Goal: Obtain resource: Download file/media

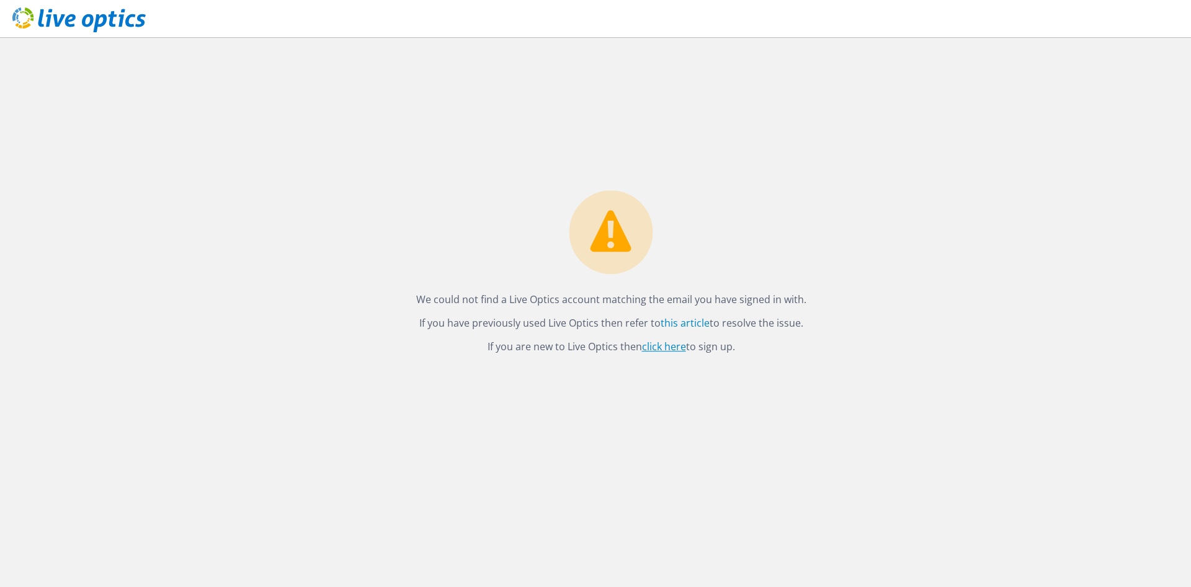
click at [671, 344] on link "click here" at bounding box center [664, 347] width 44 height 14
click at [641, 347] on link "clique aqui" at bounding box center [639, 347] width 51 height 14
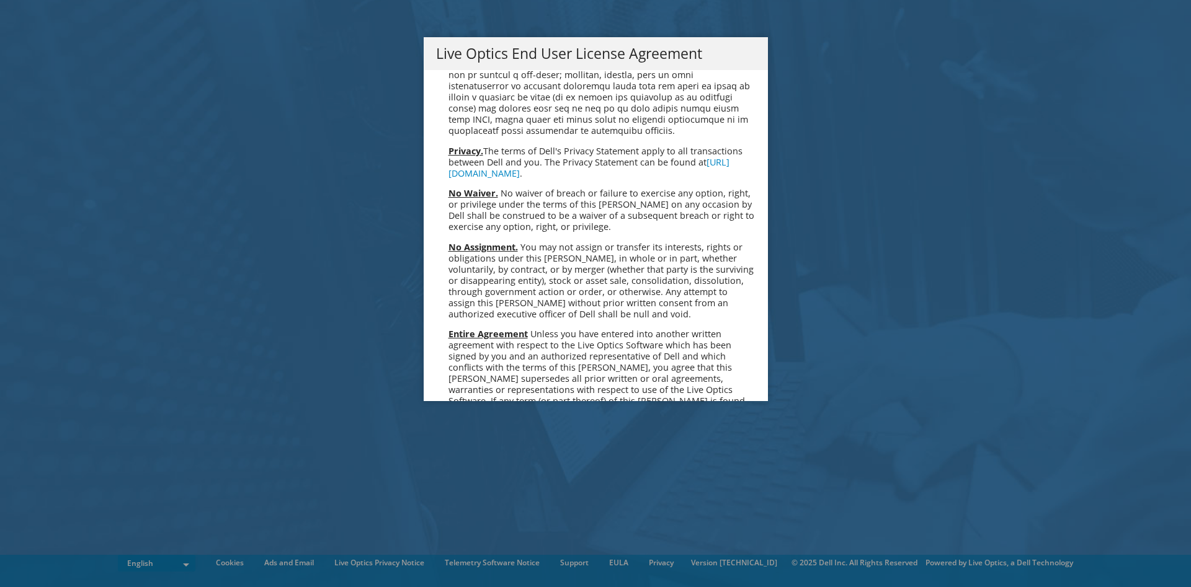
scroll to position [4545, 0]
click at [486, 517] on link "Accept" at bounding box center [467, 532] width 63 height 30
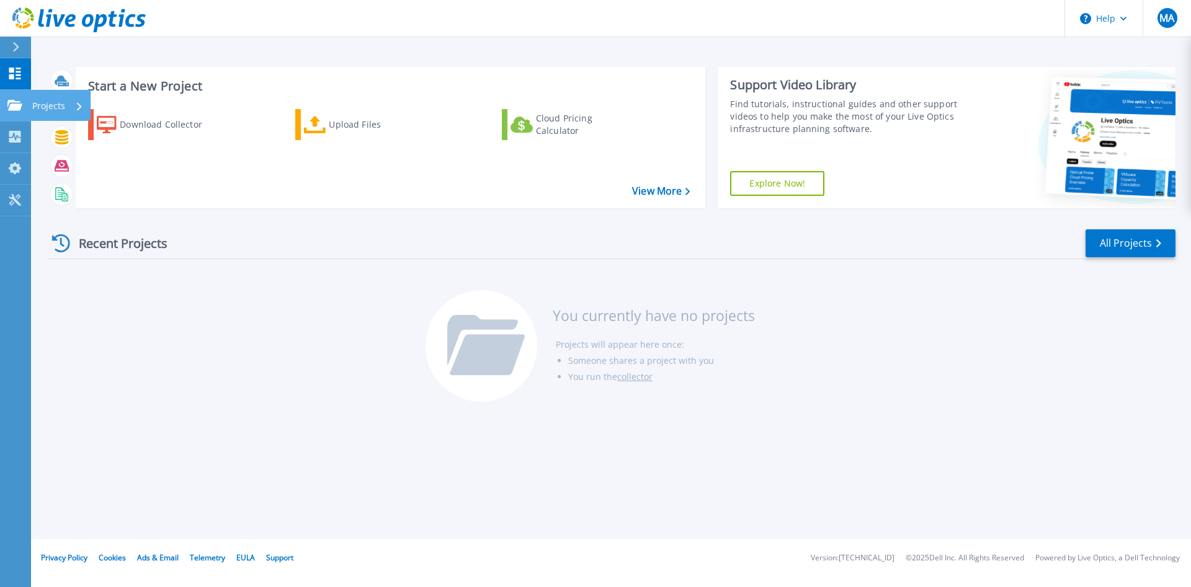
click at [19, 102] on icon at bounding box center [14, 105] width 15 height 11
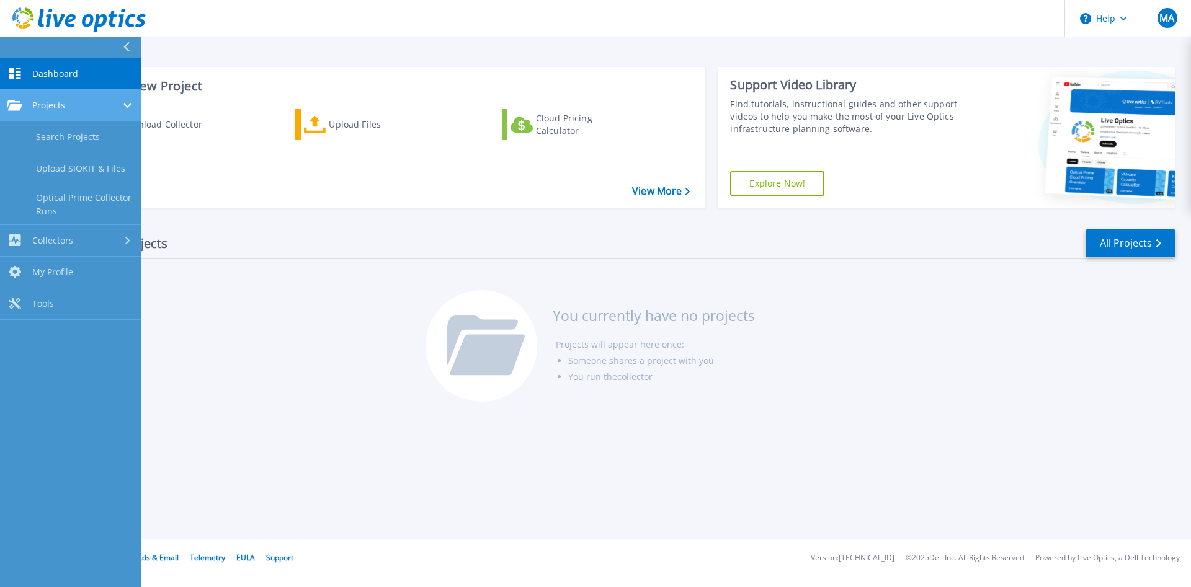
click at [45, 102] on span "Projects" at bounding box center [48, 105] width 33 height 11
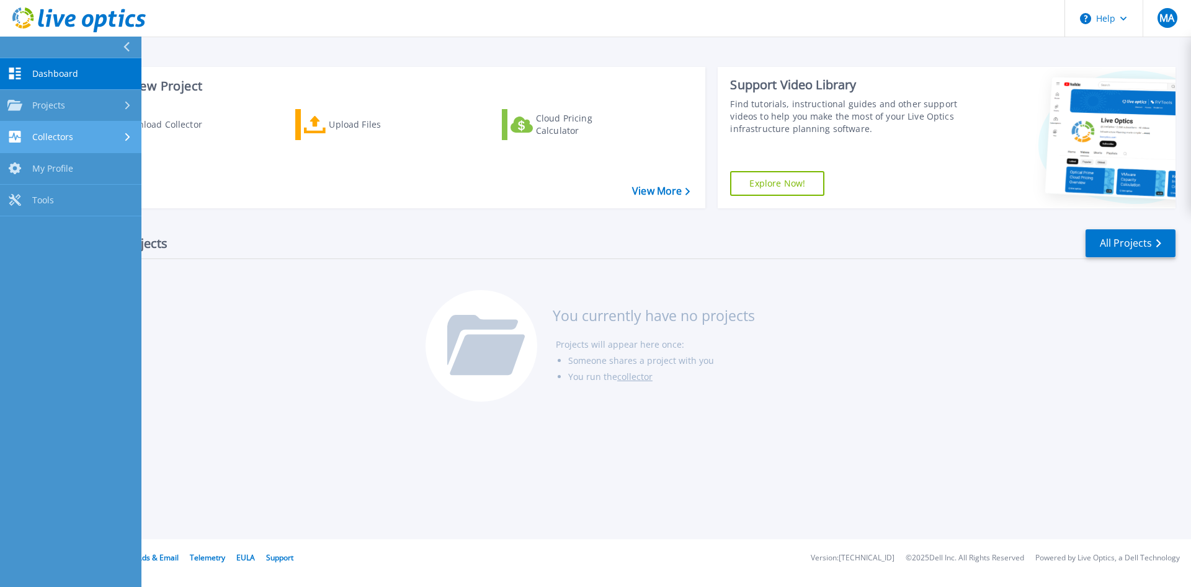
click at [58, 141] on span "Collectors" at bounding box center [52, 136] width 41 height 11
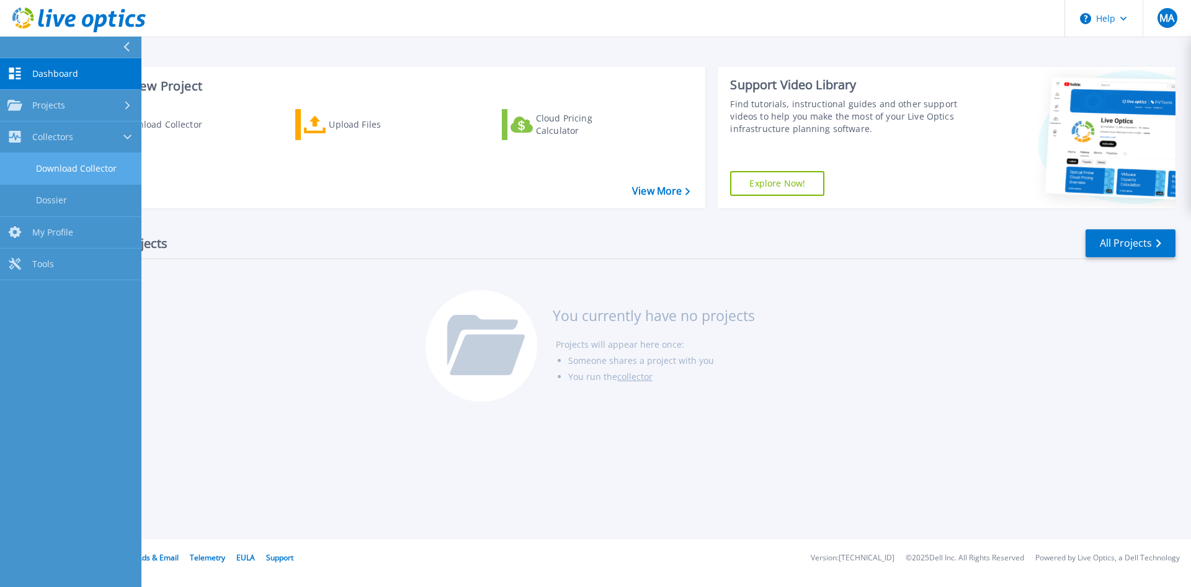
click at [74, 167] on link "Download Collector" at bounding box center [70, 169] width 141 height 32
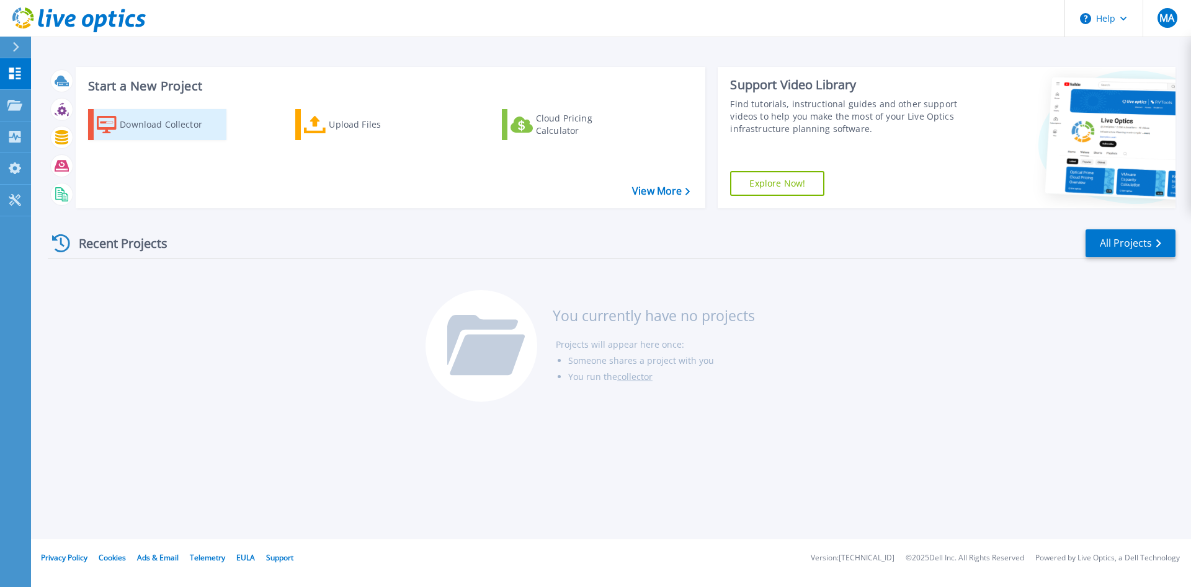
click at [172, 131] on div "Download Collector" at bounding box center [169, 124] width 99 height 25
click at [9, 42] on button at bounding box center [15, 48] width 31 height 22
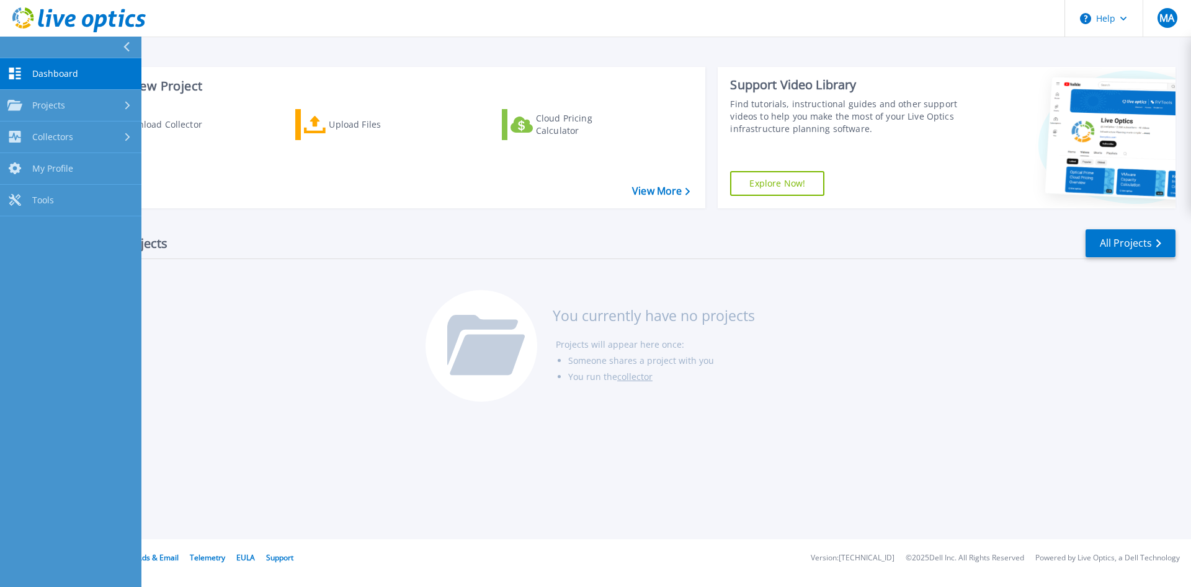
click at [60, 68] on span "Dashboard" at bounding box center [55, 73] width 46 height 11
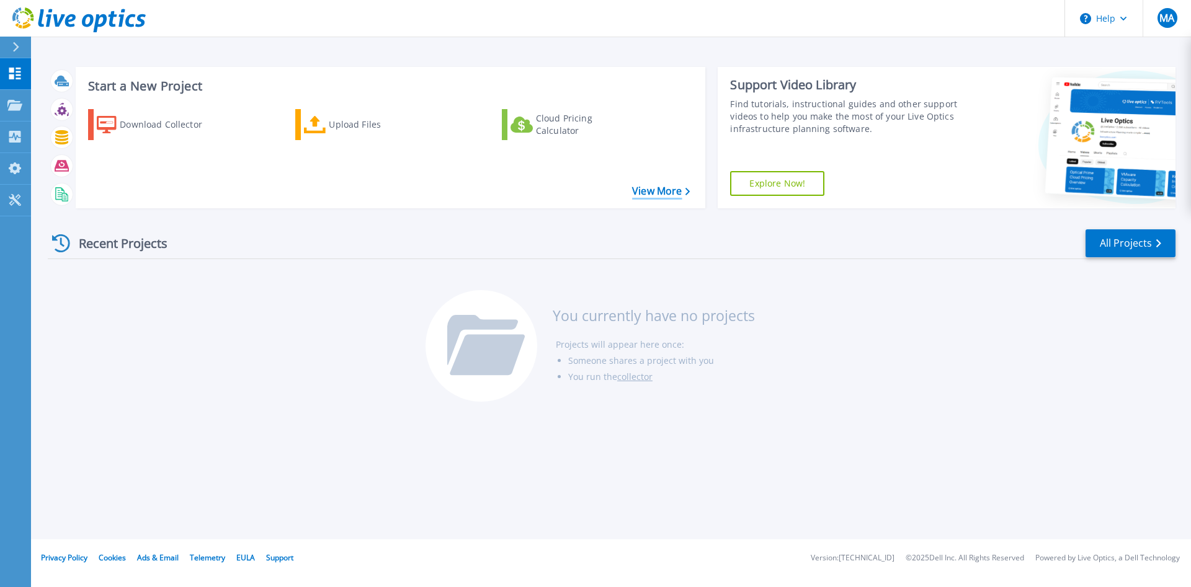
click at [644, 192] on link "View More" at bounding box center [661, 191] width 58 height 12
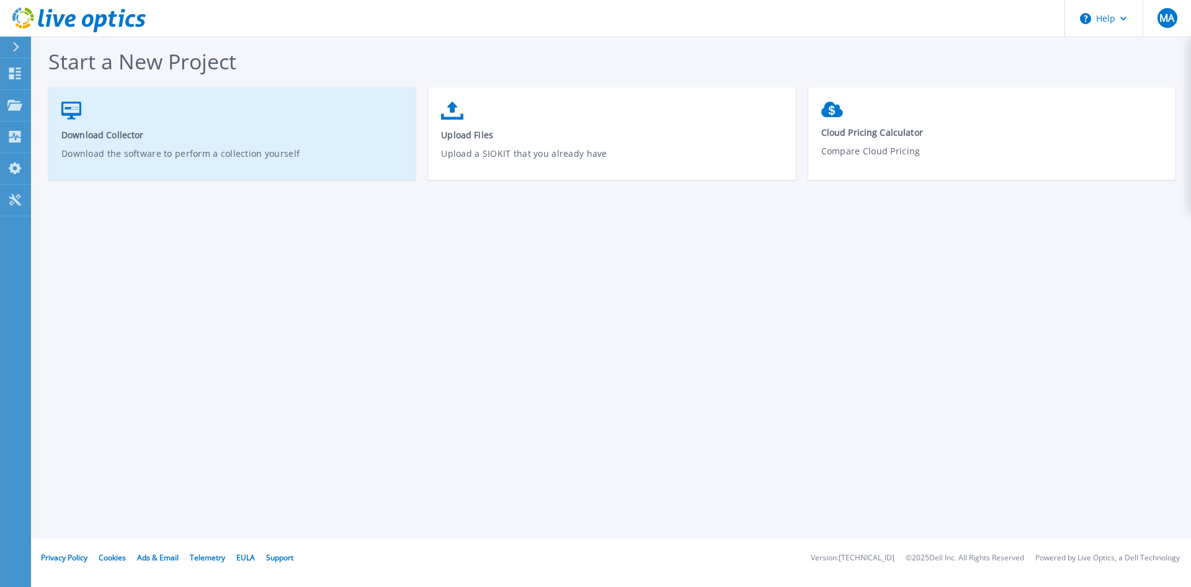
click at [268, 138] on span "Download Collector" at bounding box center [232, 135] width 342 height 12
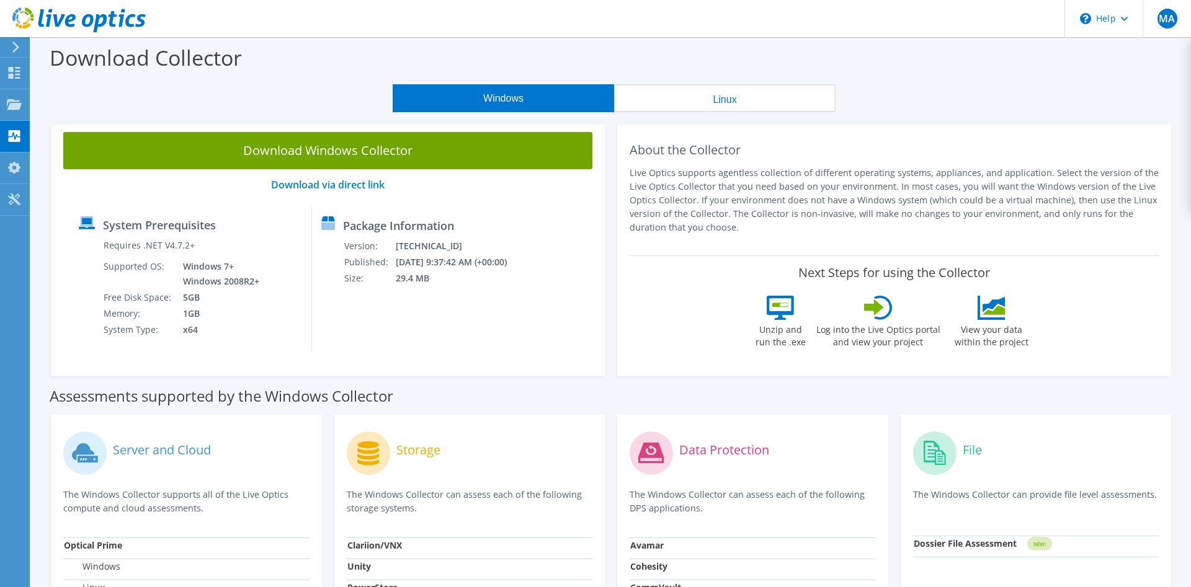
click at [665, 101] on button "Linux" at bounding box center [724, 98] width 221 height 28
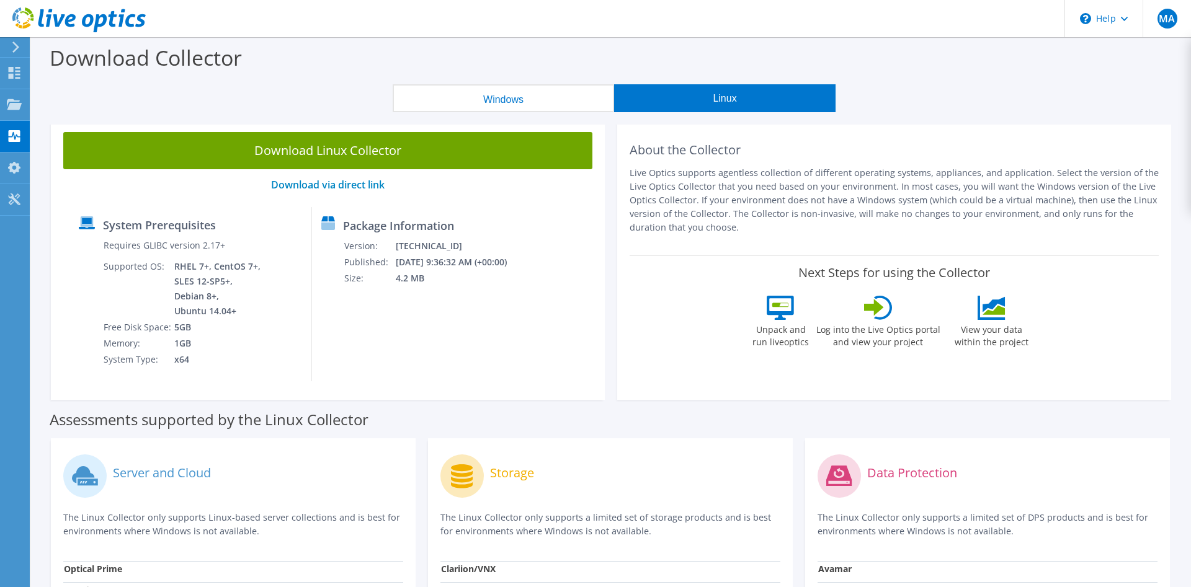
click at [540, 99] on button "Windows" at bounding box center [503, 98] width 221 height 28
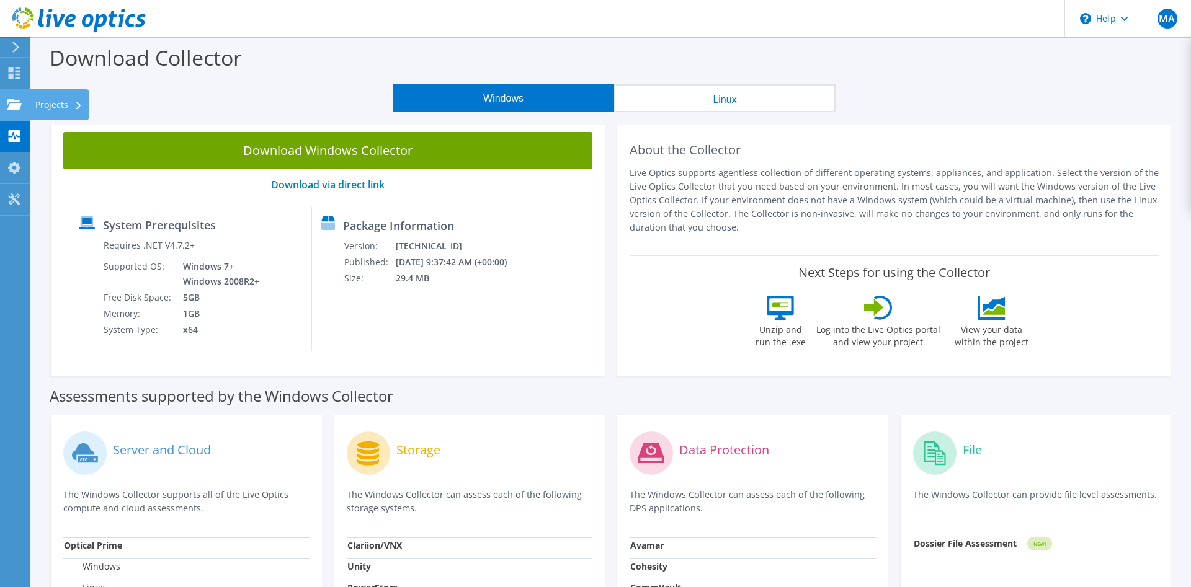
click at [36, 105] on div "Projects" at bounding box center [59, 104] width 60 height 31
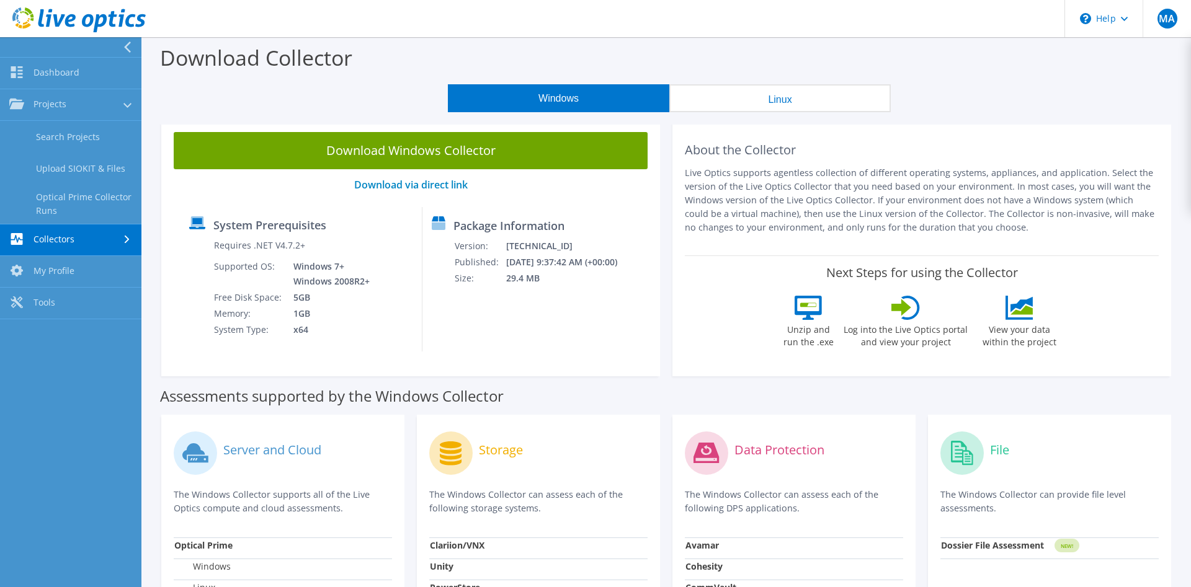
click at [97, 229] on link "Collectors" at bounding box center [70, 240] width 141 height 32
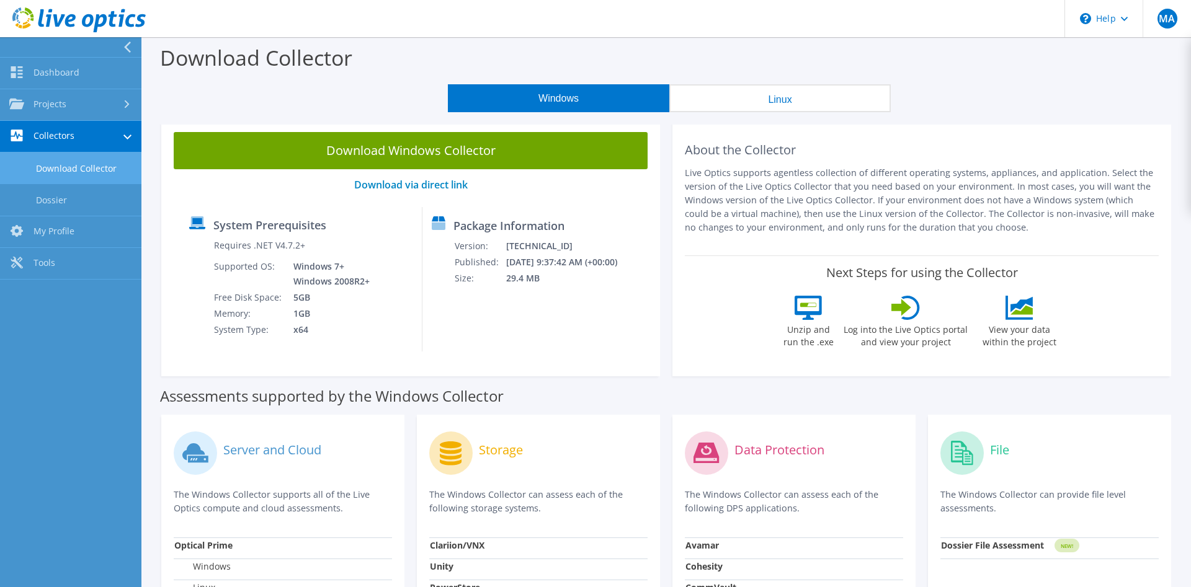
click at [70, 165] on link "Download Collector" at bounding box center [70, 169] width 141 height 32
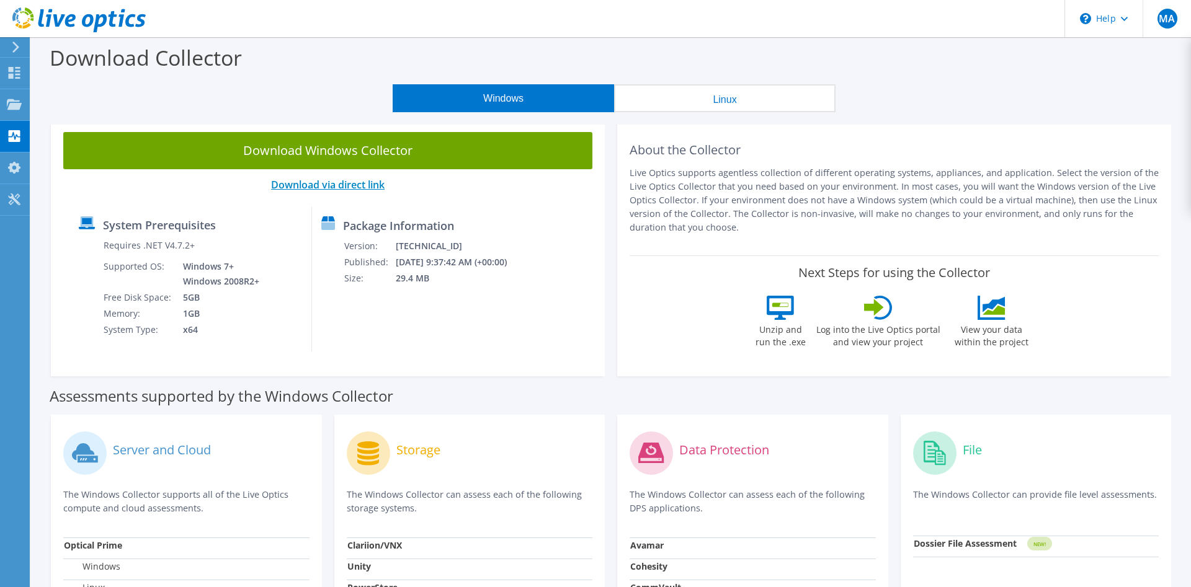
click at [355, 190] on link "Download via direct link" at bounding box center [327, 185] width 113 height 14
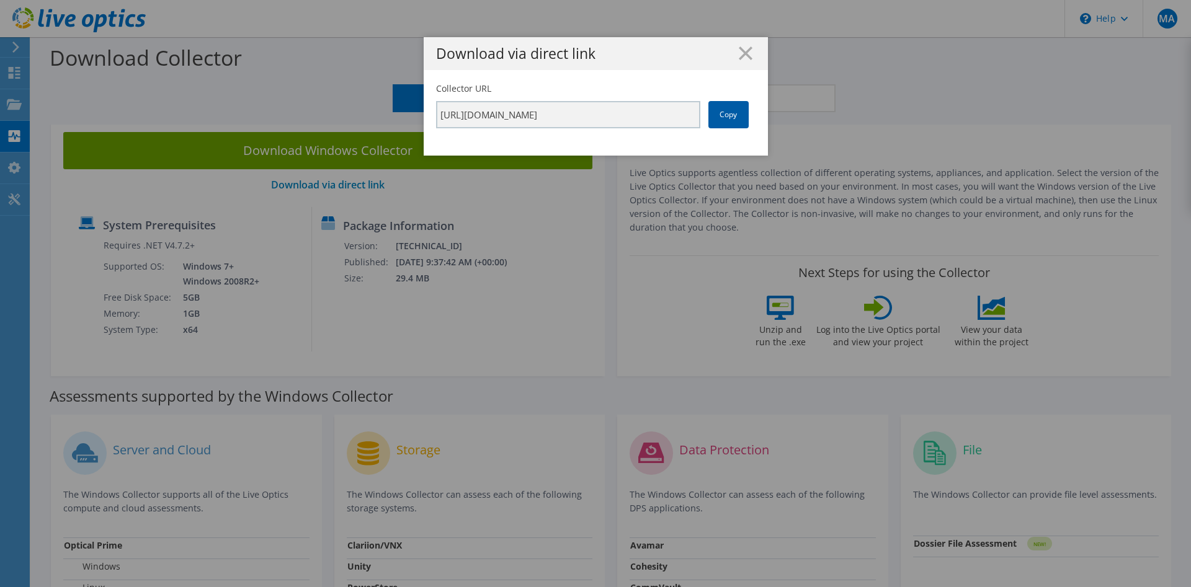
click at [717, 117] on link "Copy" at bounding box center [728, 114] width 40 height 27
click at [724, 115] on link "Copy" at bounding box center [728, 114] width 40 height 27
click at [595, 89] on div "Collector URL https://app.liveoptics.com/collector/direct?request=2c919b78-905c…" at bounding box center [595, 105] width 319 height 46
click at [593, 120] on input "https://app.liveoptics.com/collector/direct?request=2c919b78-905c-4783-bd00-a49…" at bounding box center [568, 114] width 264 height 27
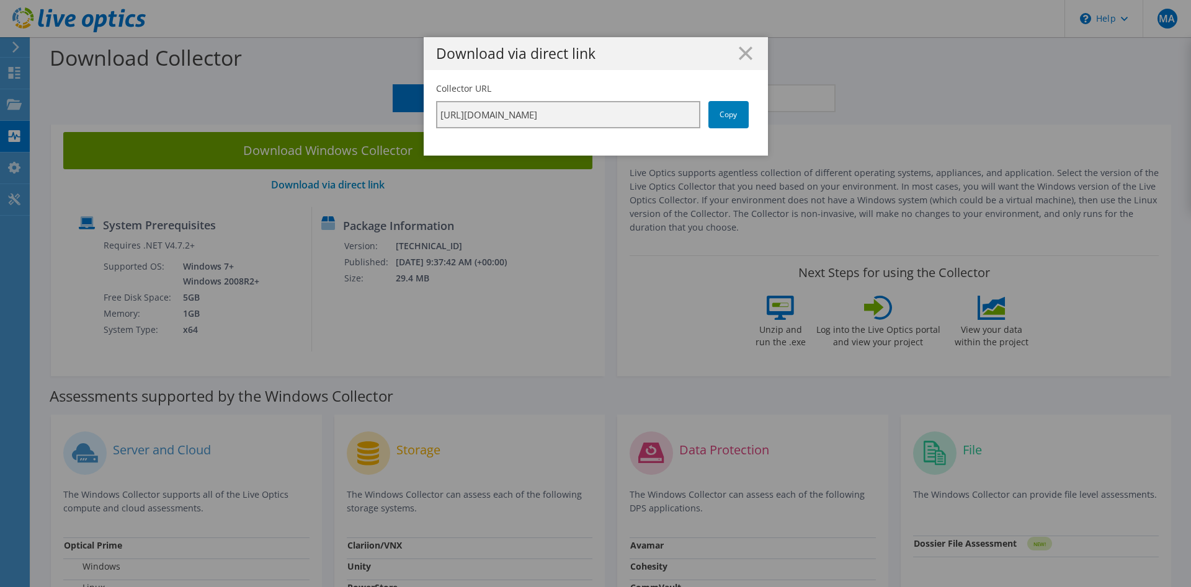
click at [593, 120] on input "https://app.liveoptics.com/collector/direct?request=2c919b78-905c-4783-bd00-a49…" at bounding box center [568, 114] width 264 height 27
click at [747, 52] on line at bounding box center [745, 53] width 12 height 12
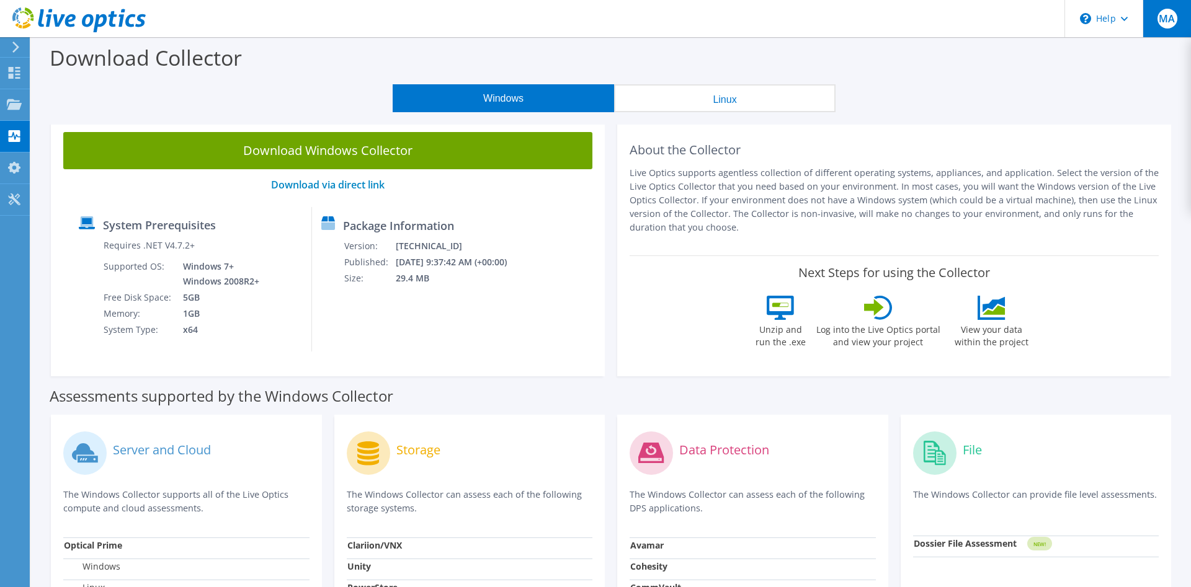
click at [1166, 22] on span "MA" at bounding box center [1167, 19] width 20 height 20
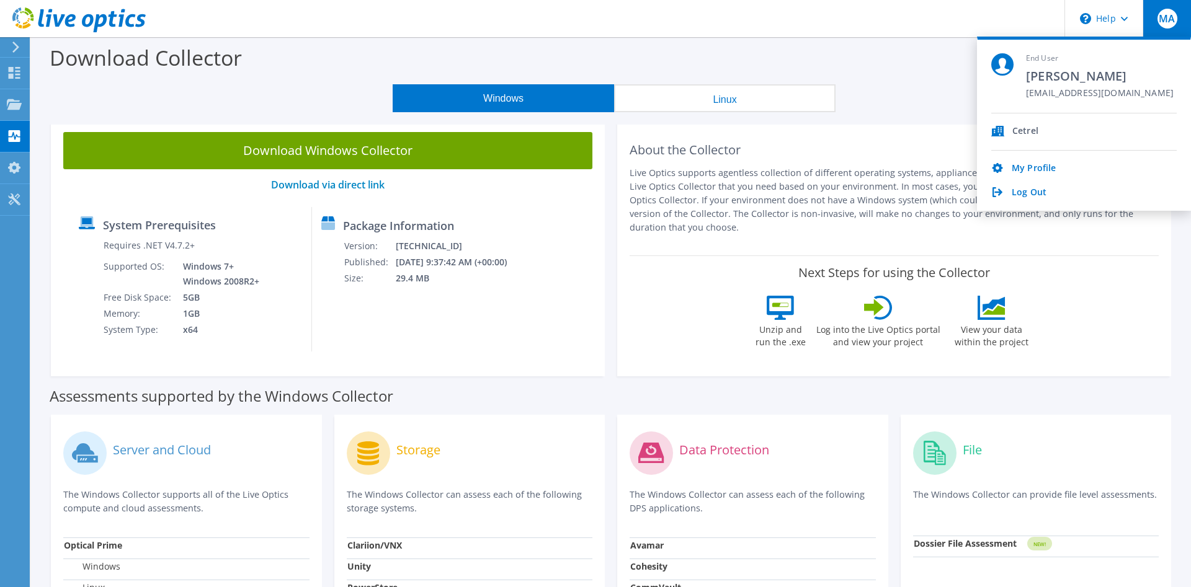
click at [867, 60] on div "Download Collector" at bounding box center [610, 60] width 1147 height 47
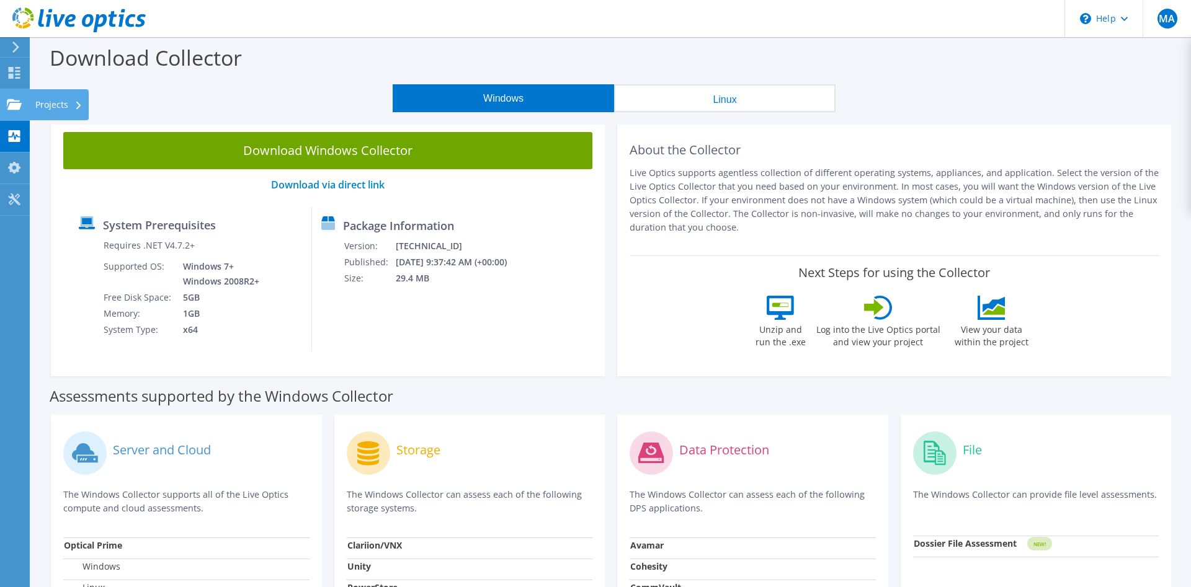
click at [54, 100] on div "Projects" at bounding box center [59, 104] width 60 height 31
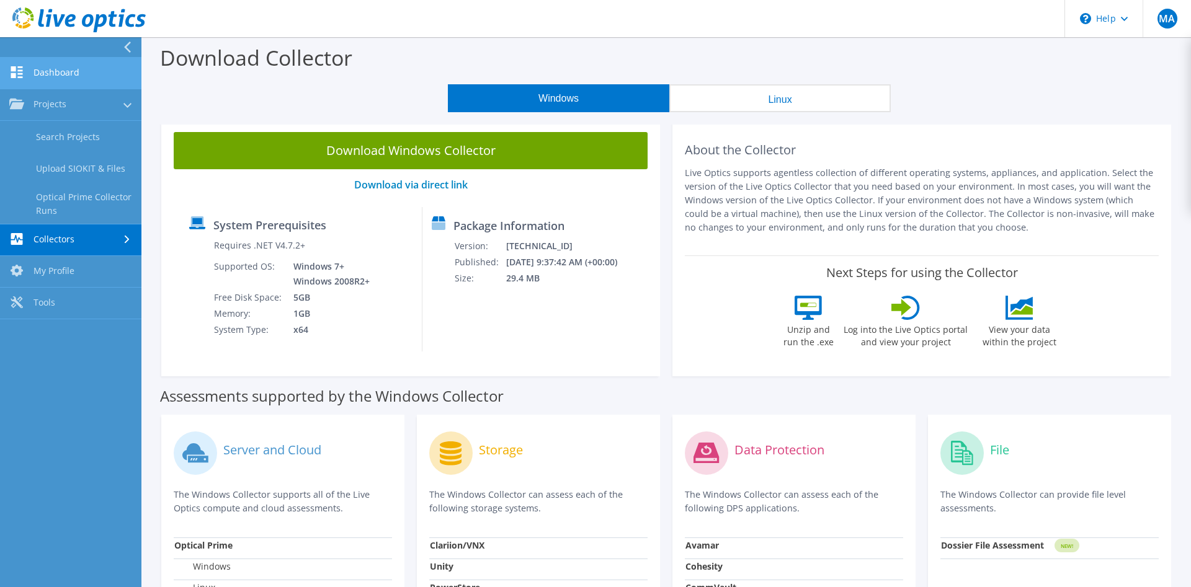
click at [106, 64] on link "Dashboard" at bounding box center [70, 74] width 141 height 32
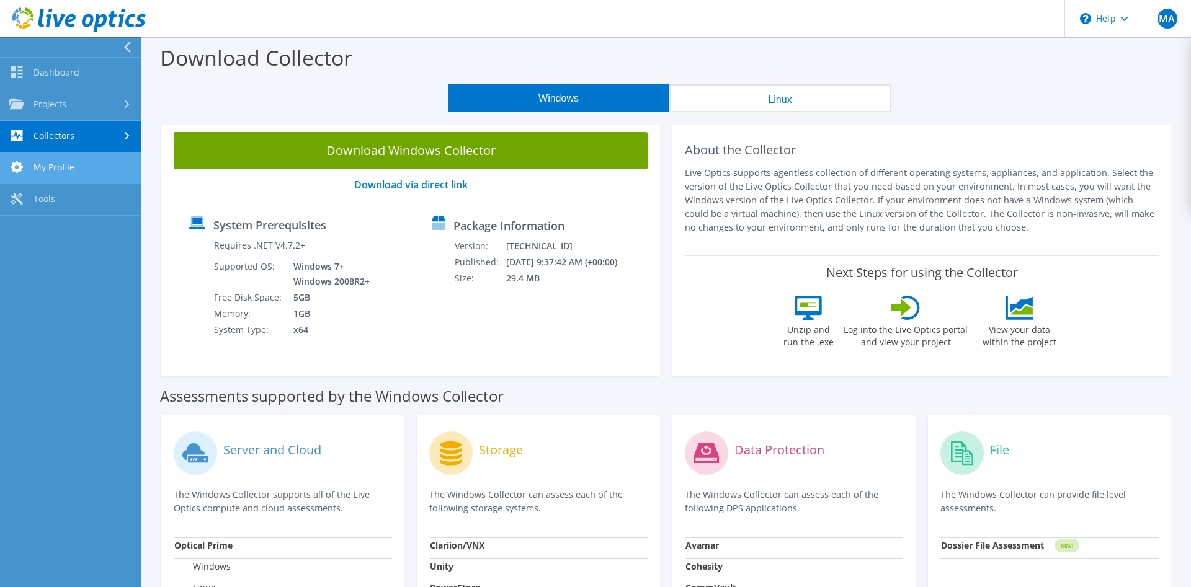
click at [90, 169] on link "My Profile" at bounding box center [70, 169] width 141 height 32
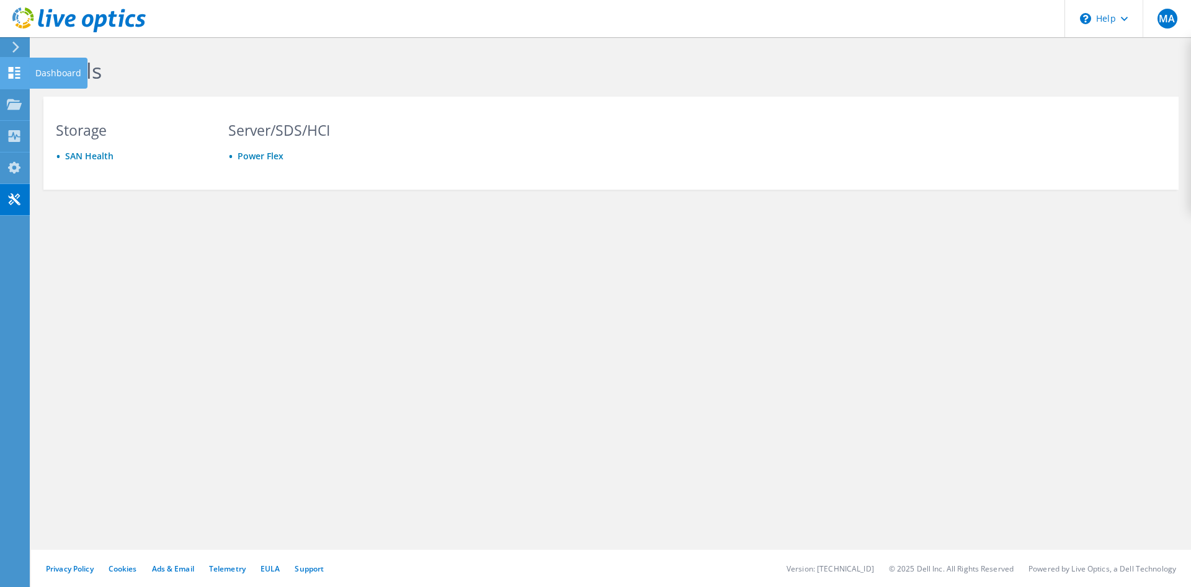
click at [18, 74] on use at bounding box center [15, 73] width 12 height 12
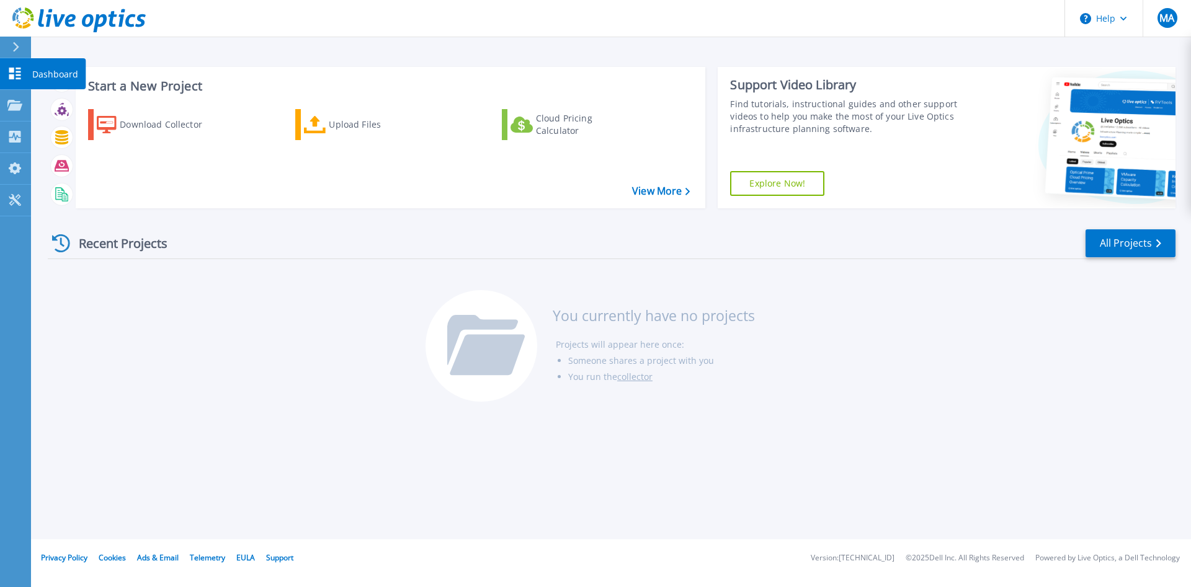
click at [40, 71] on p "Dashboard" at bounding box center [55, 74] width 46 height 32
click at [144, 129] on div "Download Collector" at bounding box center [169, 124] width 99 height 25
click at [551, 187] on link "View More" at bounding box center [661, 191] width 58 height 12
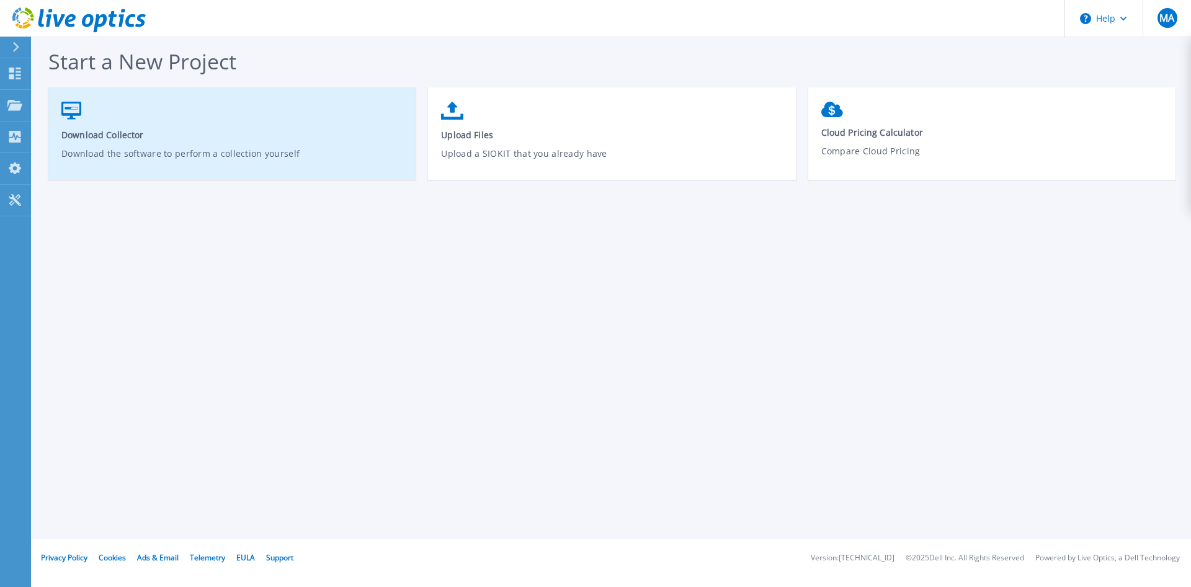
click at [361, 117] on link "Download Collector Download the software to perform a collection yourself" at bounding box center [231, 139] width 367 height 89
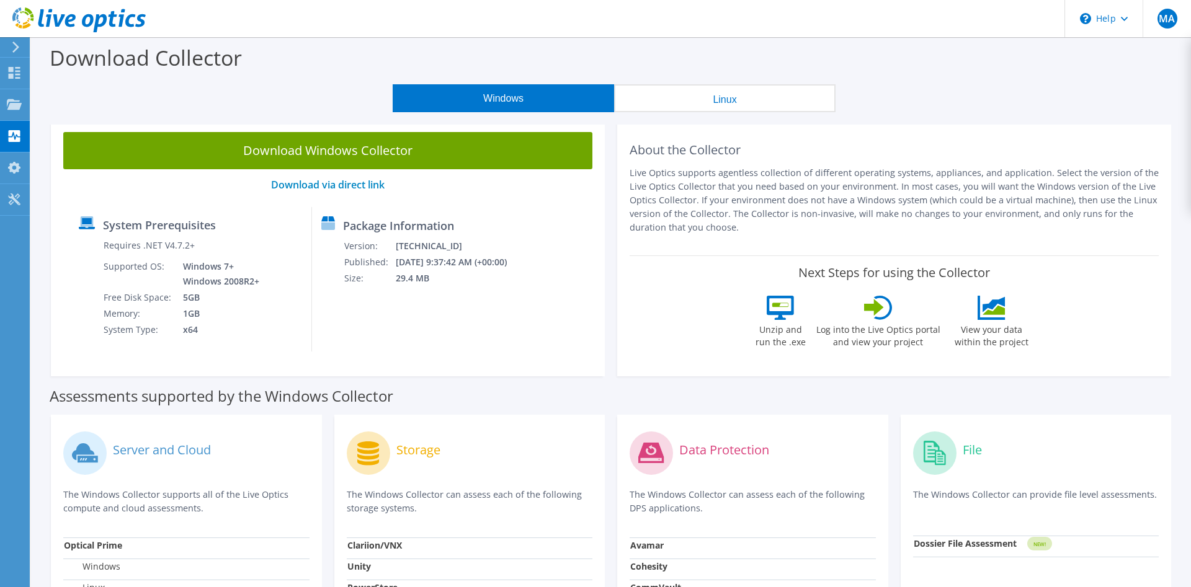
click at [752, 334] on label "Unzip and run the .exe" at bounding box center [780, 334] width 57 height 29
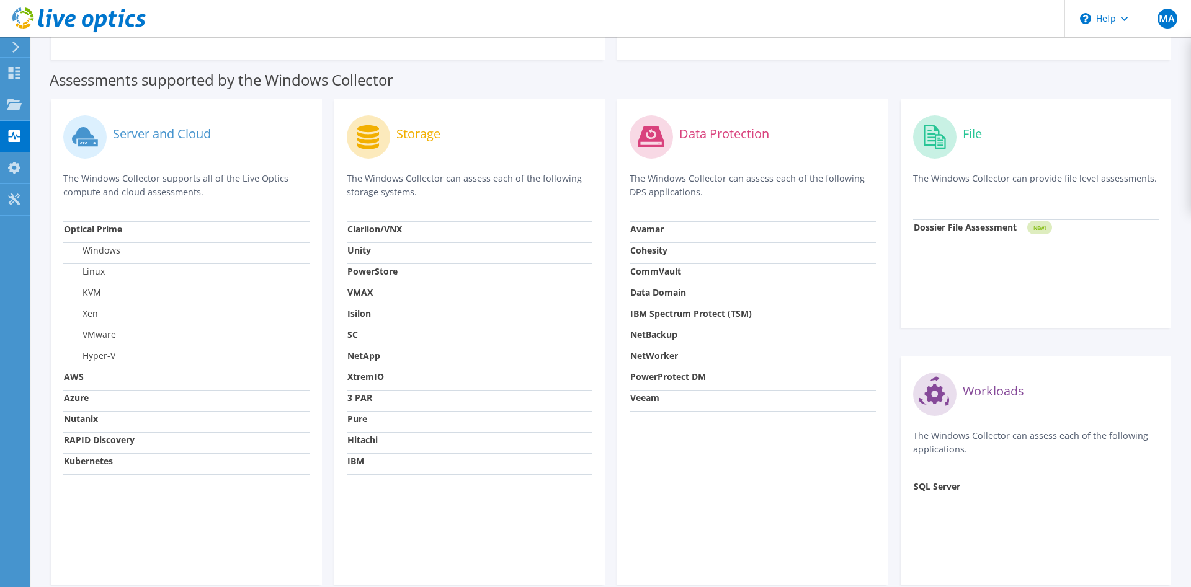
scroll to position [378, 0]
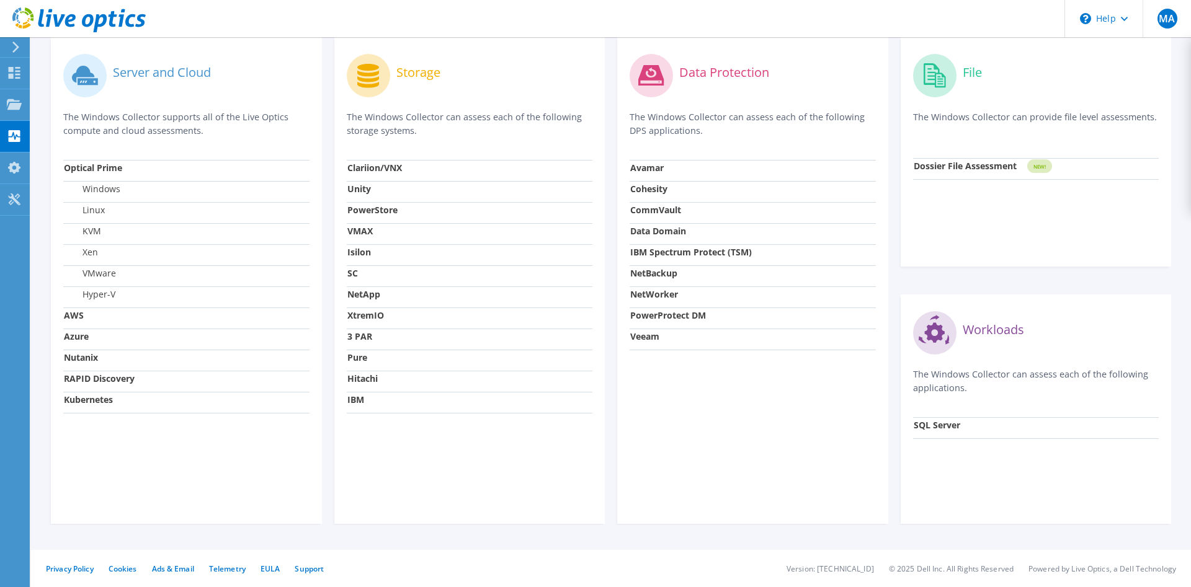
click at [105, 190] on label "Windows" at bounding box center [92, 189] width 56 height 12
click at [367, 190] on strong "Unity" at bounding box center [359, 189] width 24 height 12
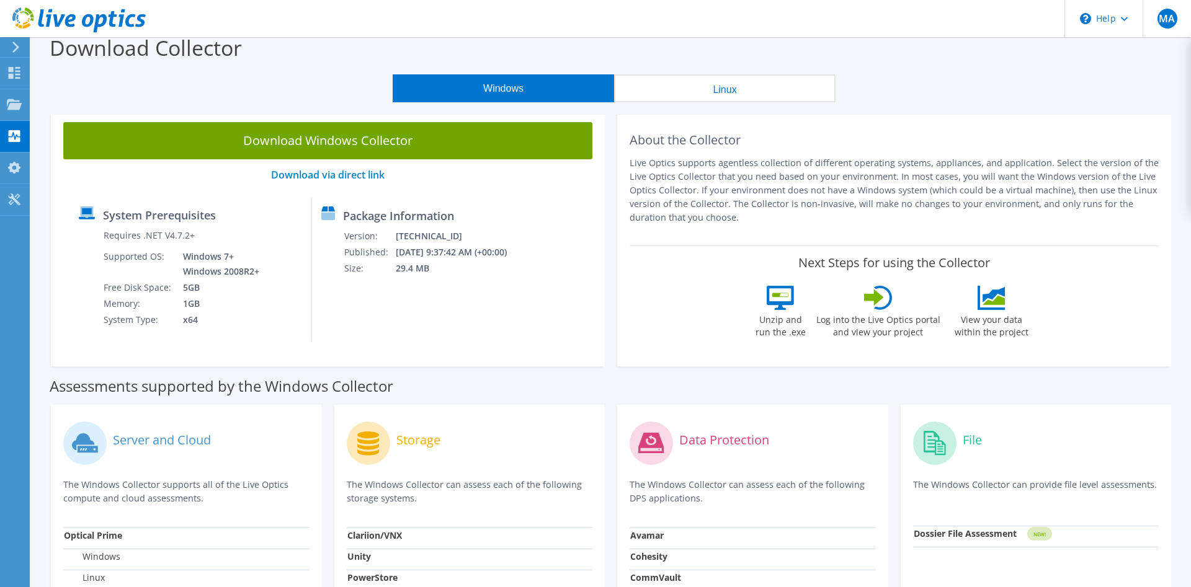
scroll to position [0, 0]
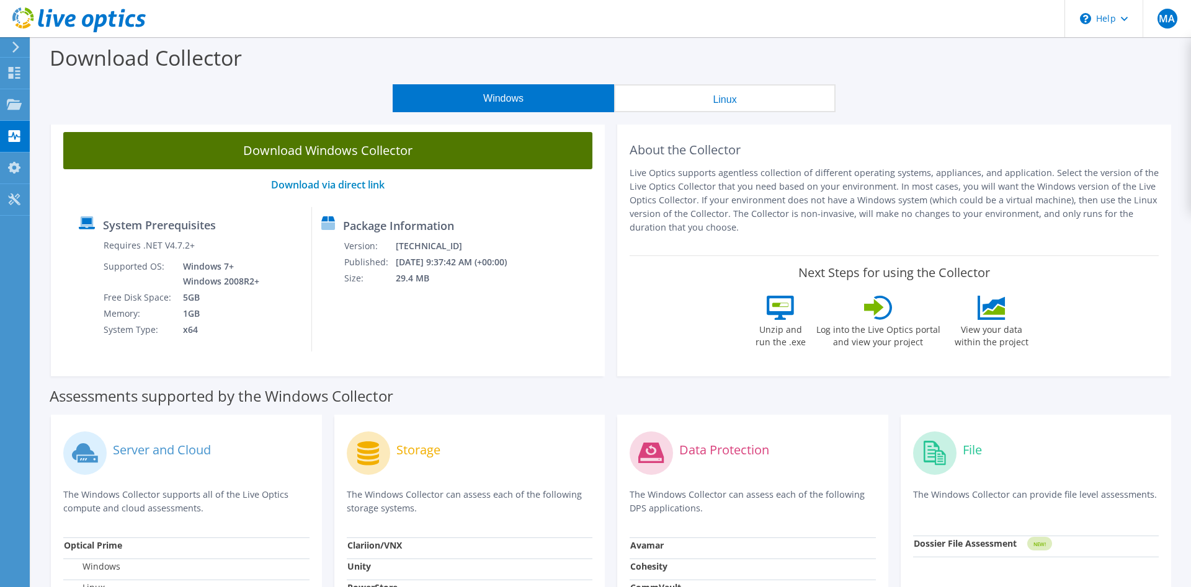
click at [360, 158] on link "Download Windows Collector" at bounding box center [327, 150] width 529 height 37
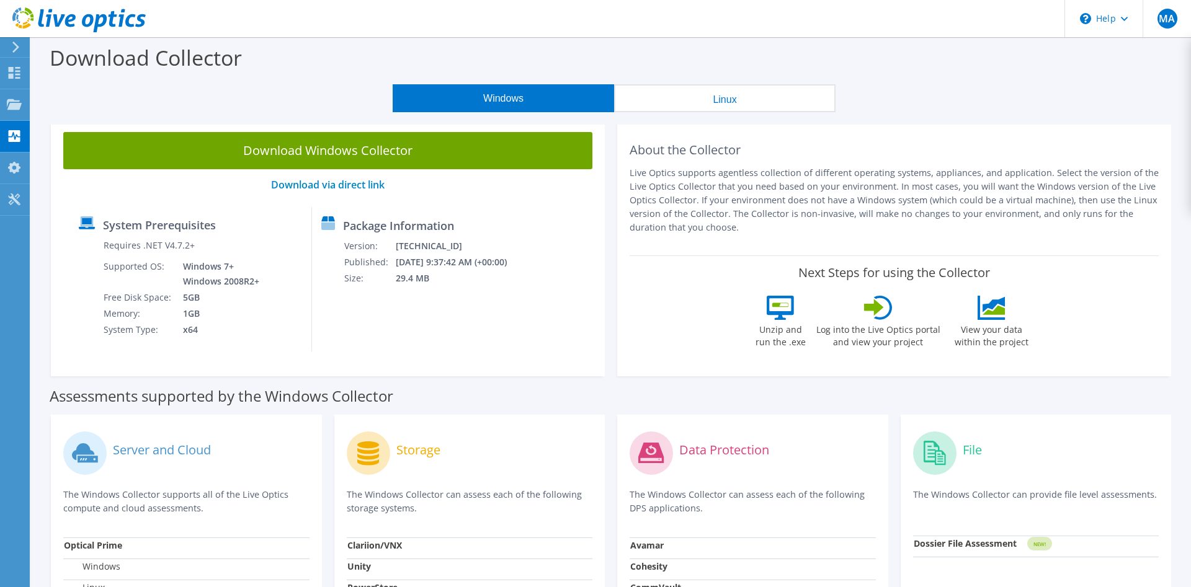
click at [1143, 65] on div "Download Collector" at bounding box center [610, 60] width 1147 height 47
click at [99, 103] on div "Windows Linux" at bounding box center [613, 98] width 1141 height 28
click at [38, 102] on div "Projects" at bounding box center [59, 104] width 60 height 31
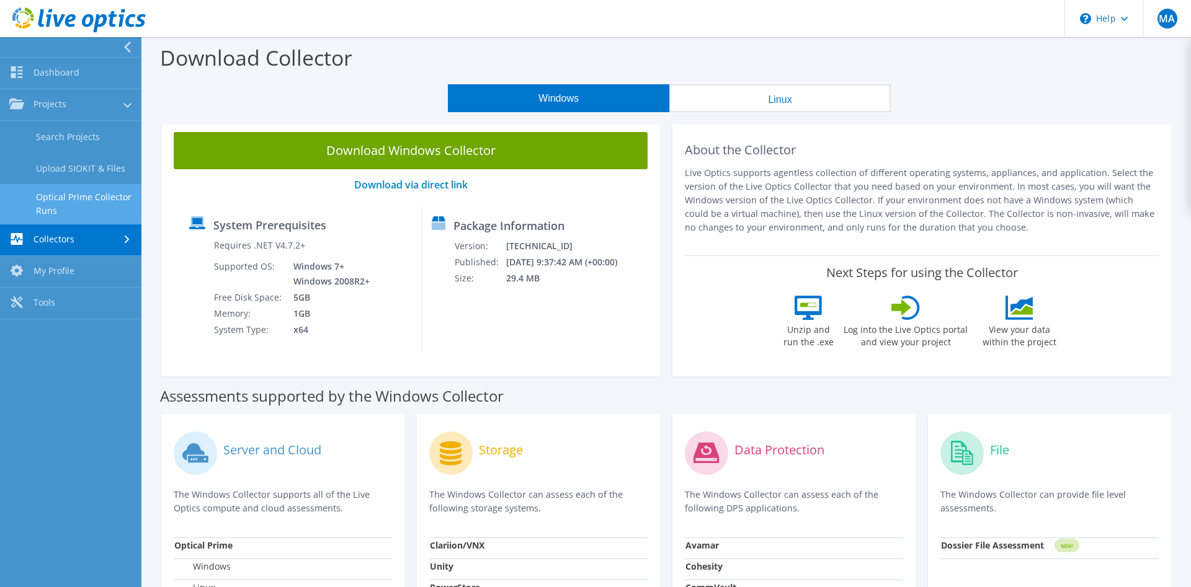
click at [78, 205] on link "Optical Prime Collector Runs" at bounding box center [70, 204] width 141 height 40
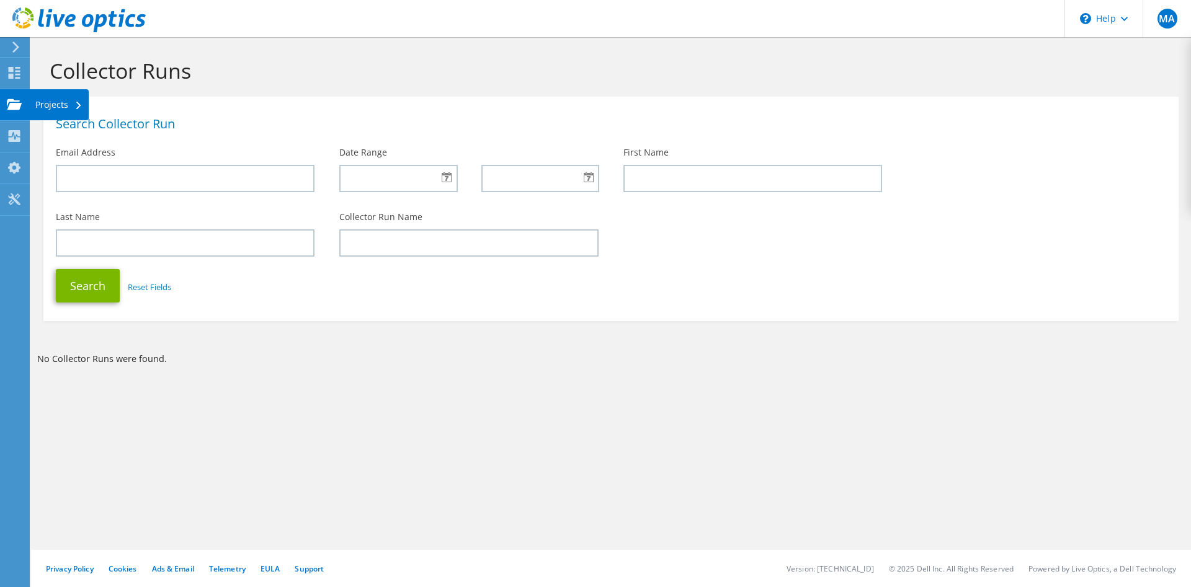
click at [45, 108] on div "Projects" at bounding box center [59, 104] width 60 height 31
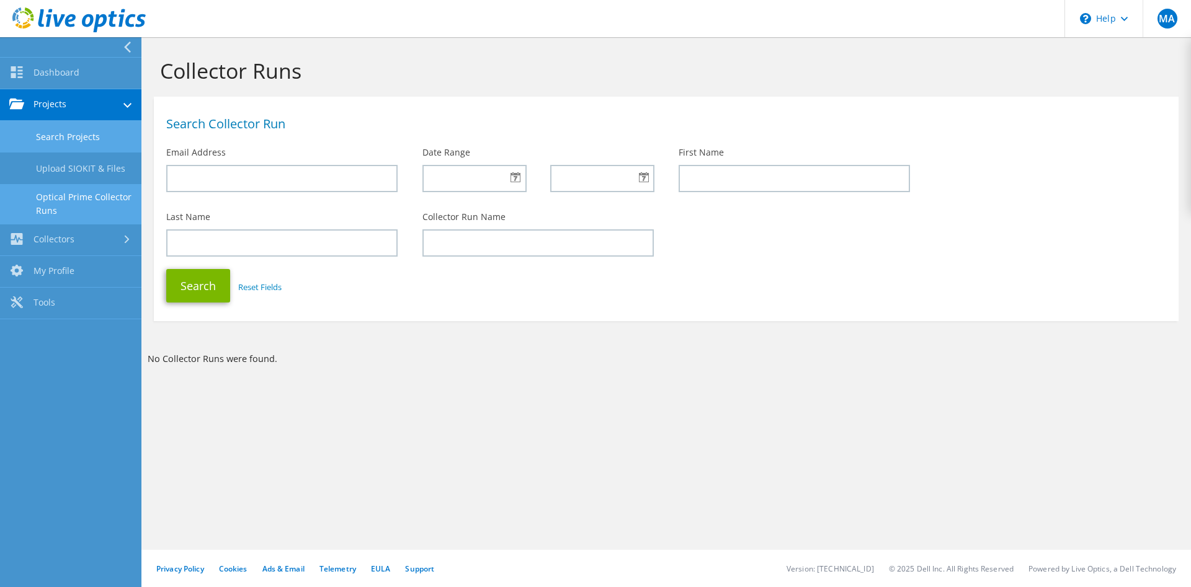
click at [73, 136] on link "Search Projects" at bounding box center [70, 137] width 141 height 32
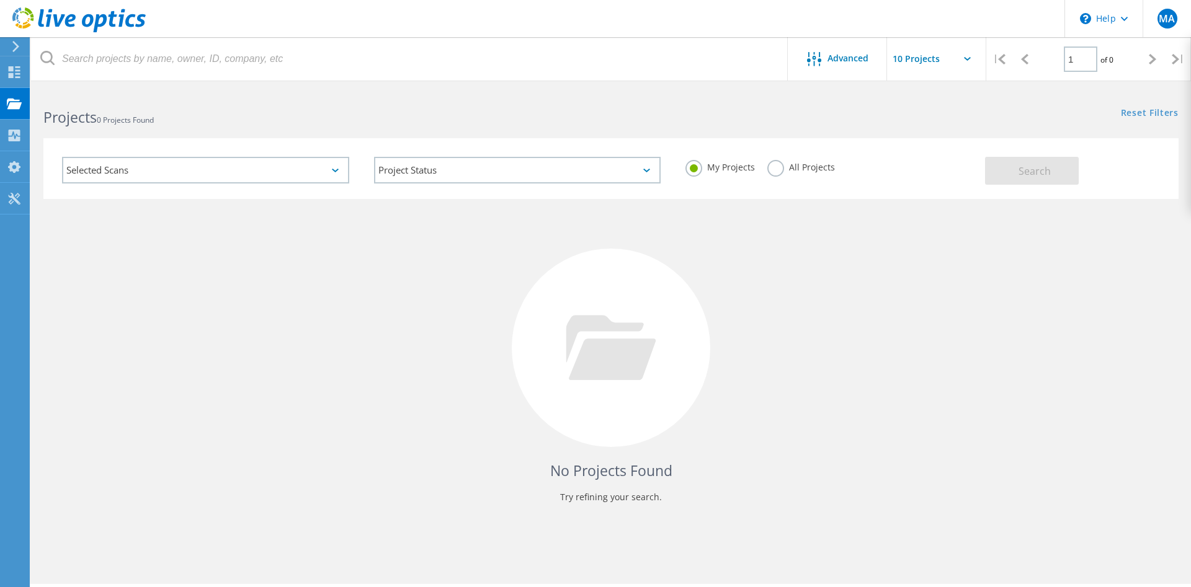
click at [327, 161] on div "Selected Scans" at bounding box center [205, 170] width 287 height 27
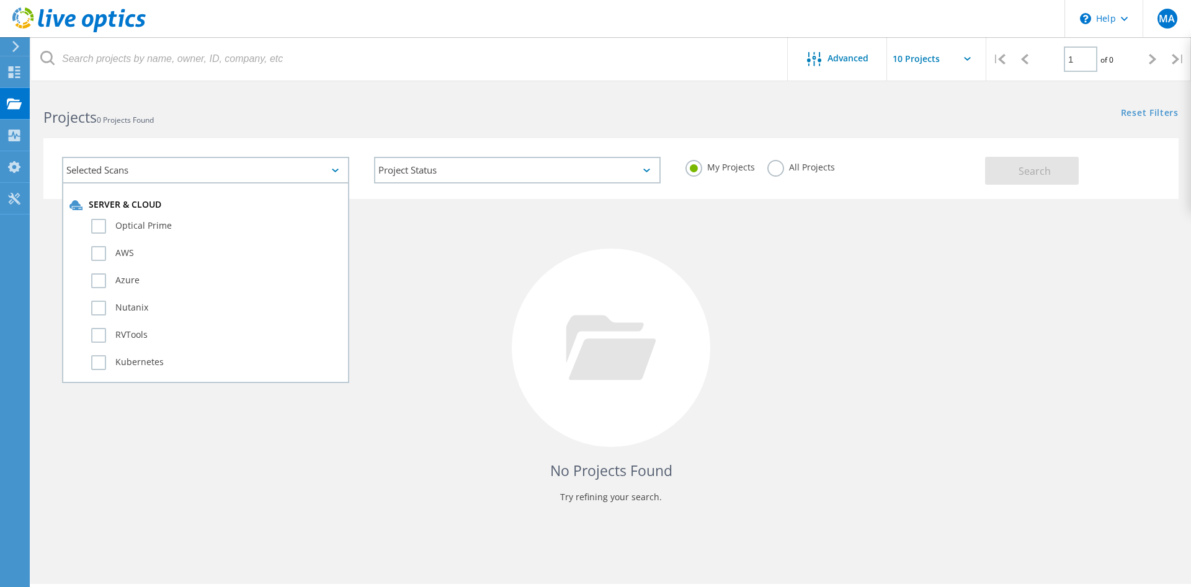
click at [284, 172] on div "Selected Scans" at bounding box center [205, 170] width 287 height 27
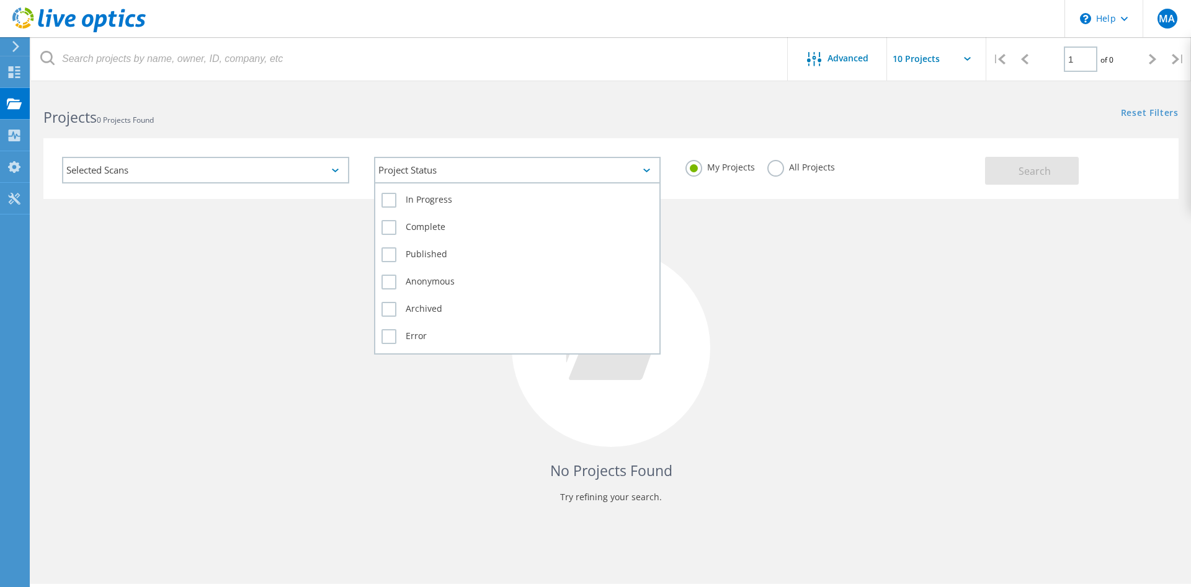
click at [574, 175] on div "Project Status" at bounding box center [517, 170] width 287 height 27
click at [543, 198] on label "In Progress" at bounding box center [517, 200] width 272 height 15
click at [0, 0] on input "In Progress" at bounding box center [0, 0] width 0 height 0
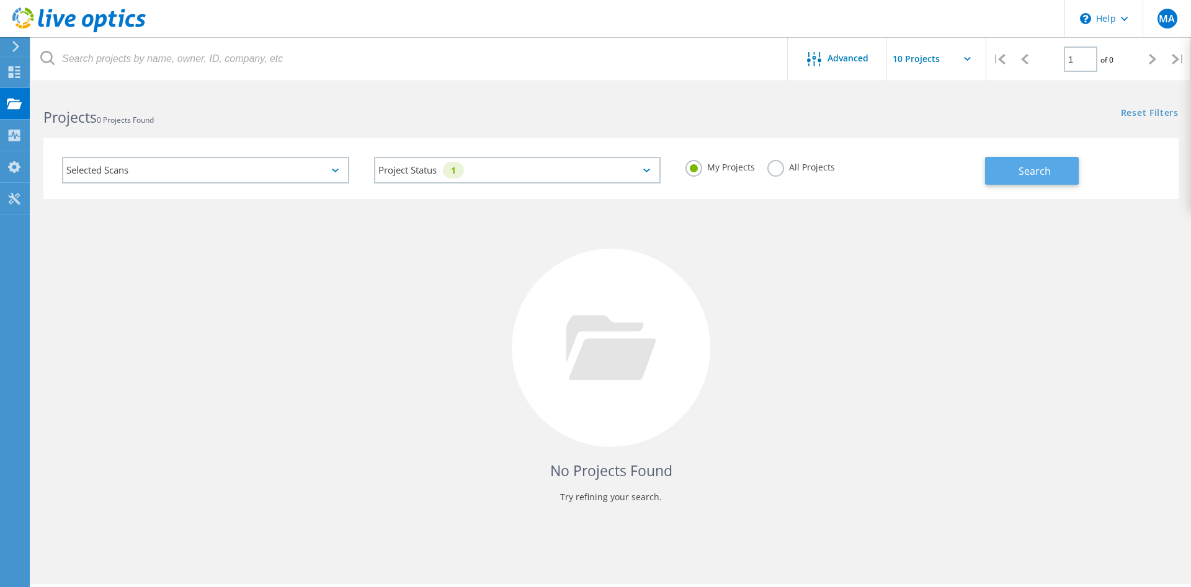
click at [1049, 177] on span "Search" at bounding box center [1034, 171] width 32 height 14
click at [771, 169] on label "All Projects" at bounding box center [801, 166] width 68 height 12
click at [0, 0] on input "All Projects" at bounding box center [0, 0] width 0 height 0
click at [1011, 164] on button "Search" at bounding box center [1032, 171] width 94 height 28
click at [335, 174] on div "Selected Scans" at bounding box center [205, 170] width 287 height 27
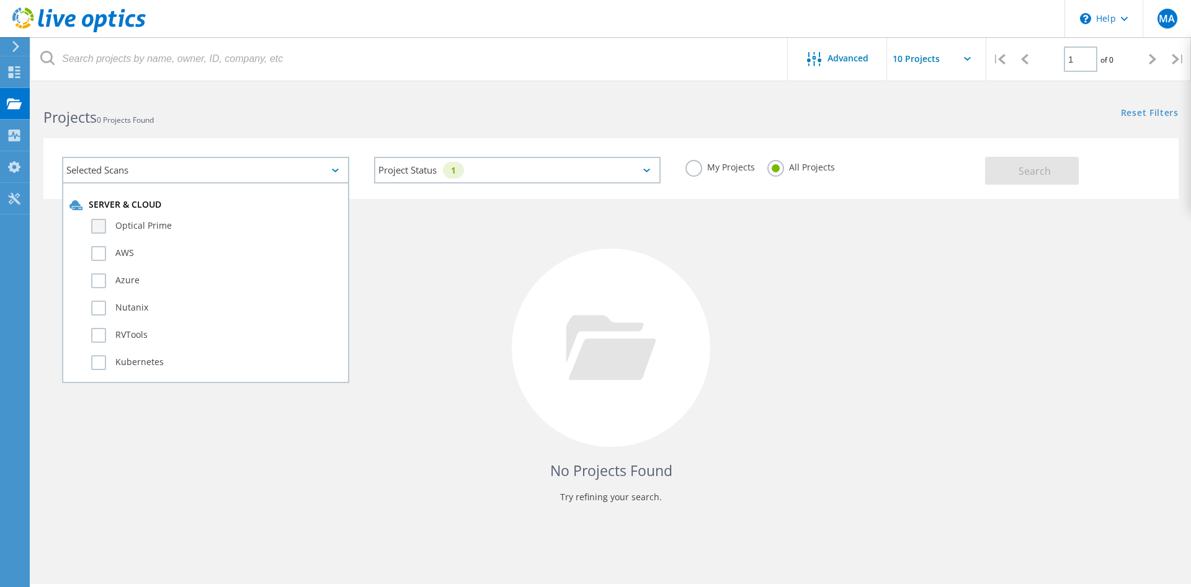
click at [124, 224] on label "Optical Prime" at bounding box center [216, 226] width 251 height 15
click at [0, 0] on input "Optical Prime" at bounding box center [0, 0] width 0 height 0
click at [1019, 179] on button "Search" at bounding box center [1032, 171] width 94 height 28
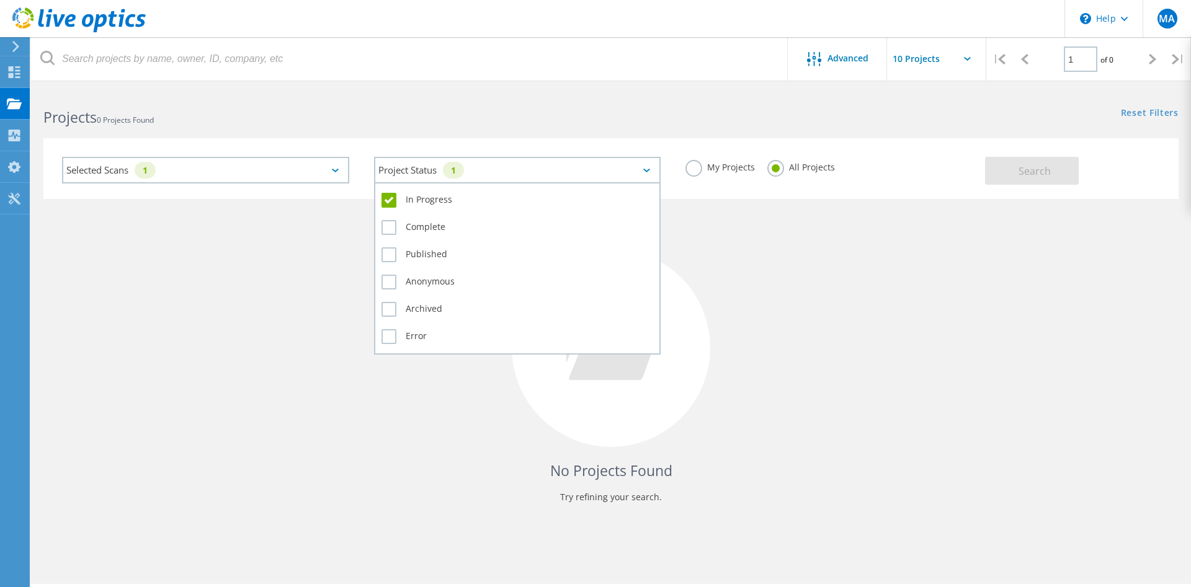
click at [566, 168] on div "Project Status 1" at bounding box center [517, 170] width 287 height 27
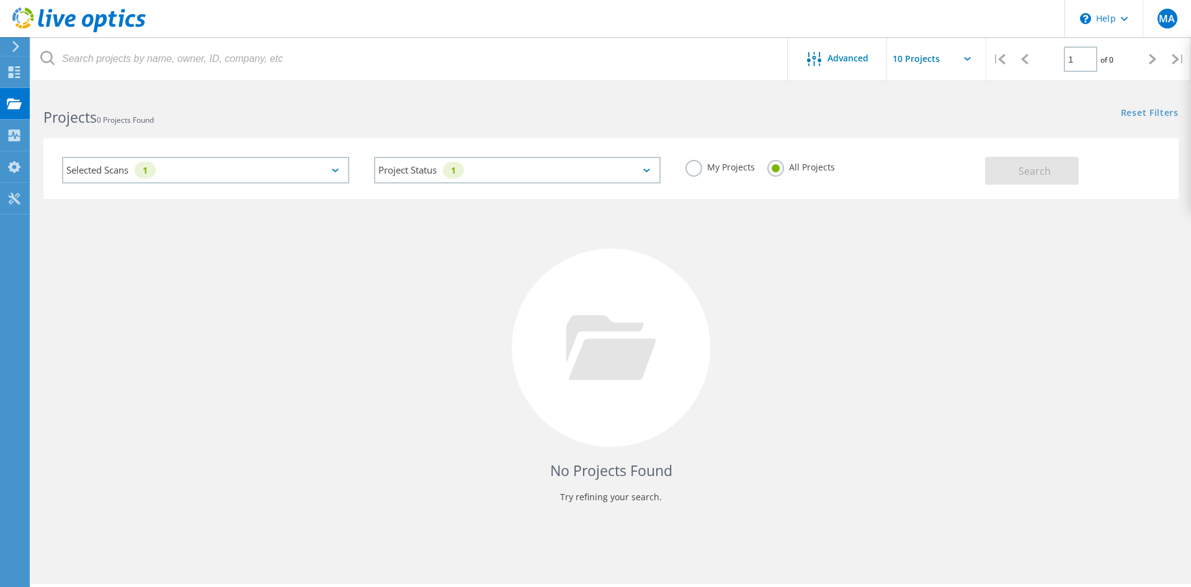
click at [334, 171] on icon at bounding box center [335, 171] width 7 height 4
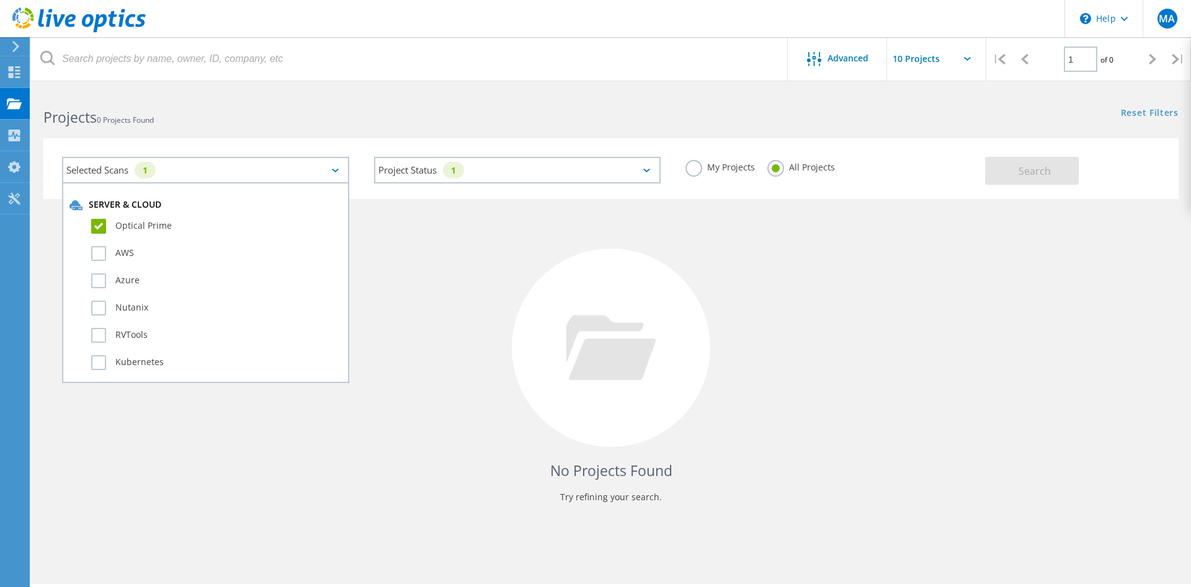
click at [977, 169] on div "My Projects All Projects" at bounding box center [829, 167] width 312 height 46
